Goal: Go to known website: Go to known website

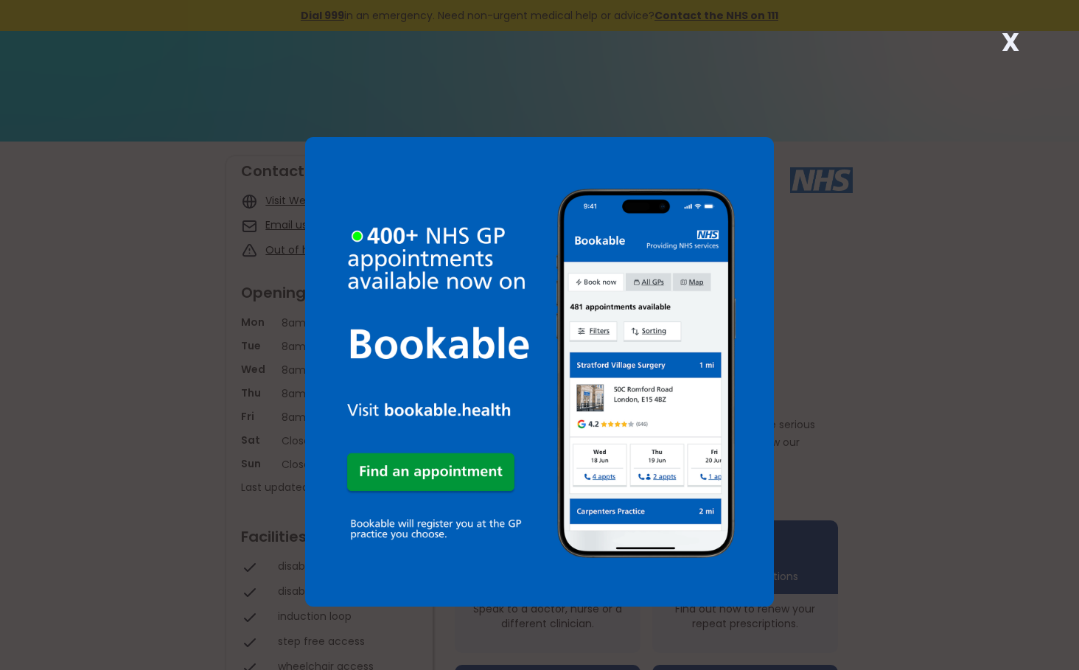
click at [1011, 39] on strong "X" at bounding box center [1010, 41] width 18 height 35
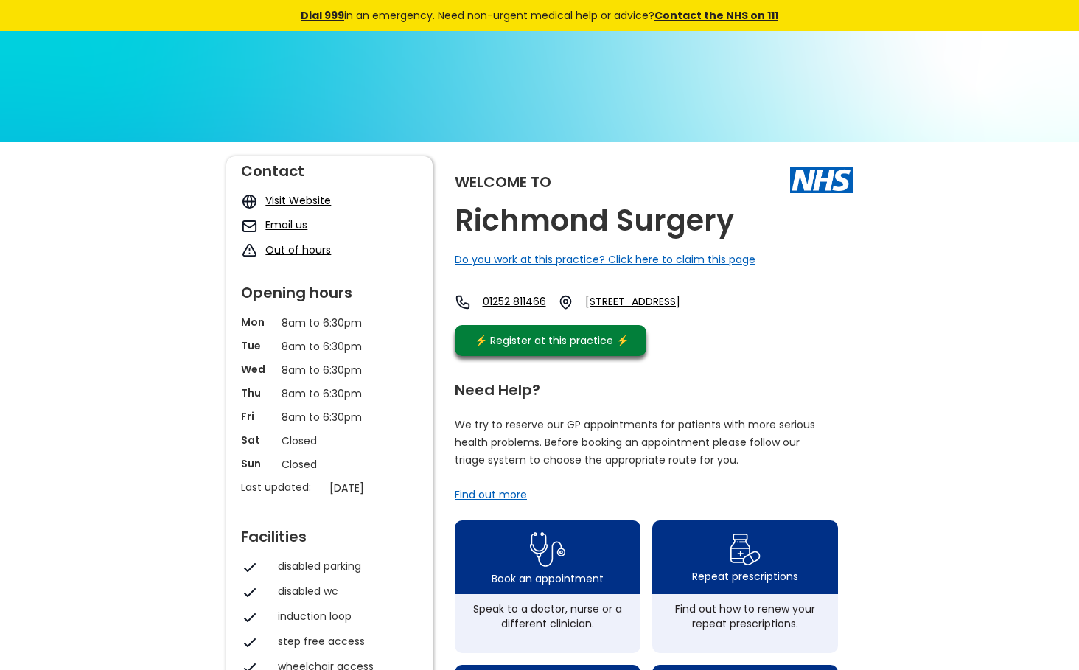
click at [295, 195] on link "Visit Website" at bounding box center [298, 200] width 66 height 15
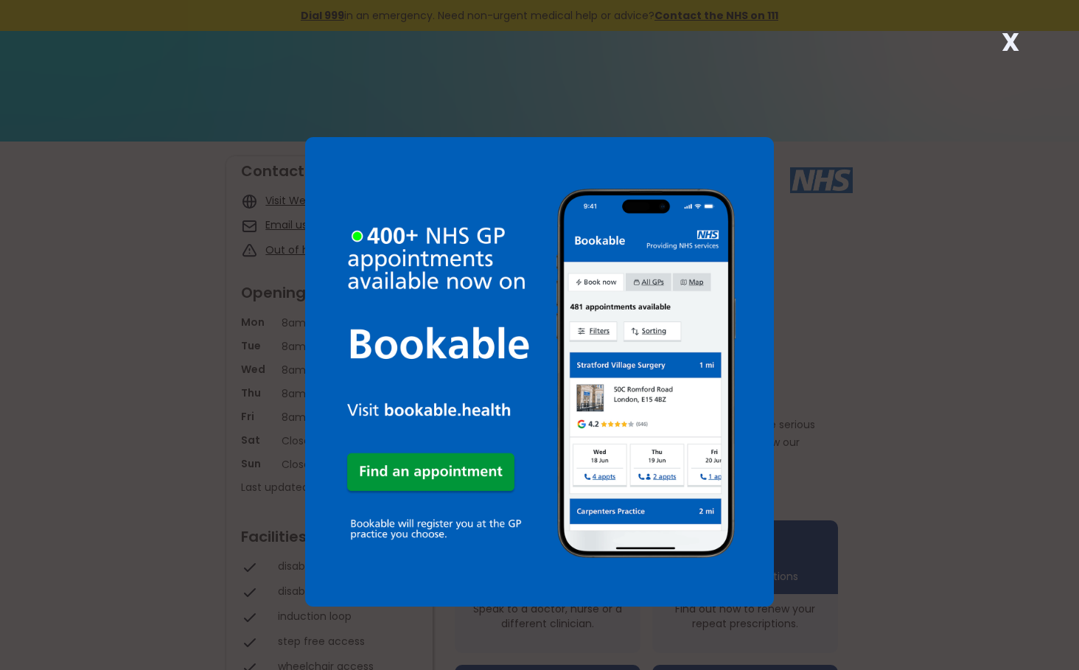
click at [579, 407] on img at bounding box center [539, 371] width 469 height 469
